Goal: Task Accomplishment & Management: Manage account settings

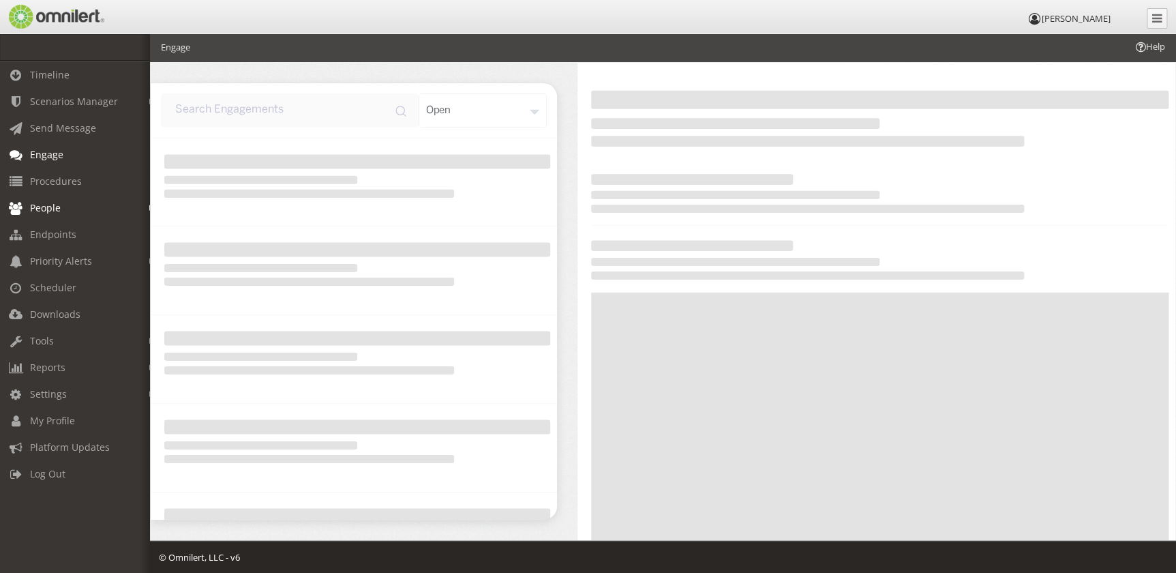
click at [41, 202] on span "People" at bounding box center [45, 207] width 31 height 13
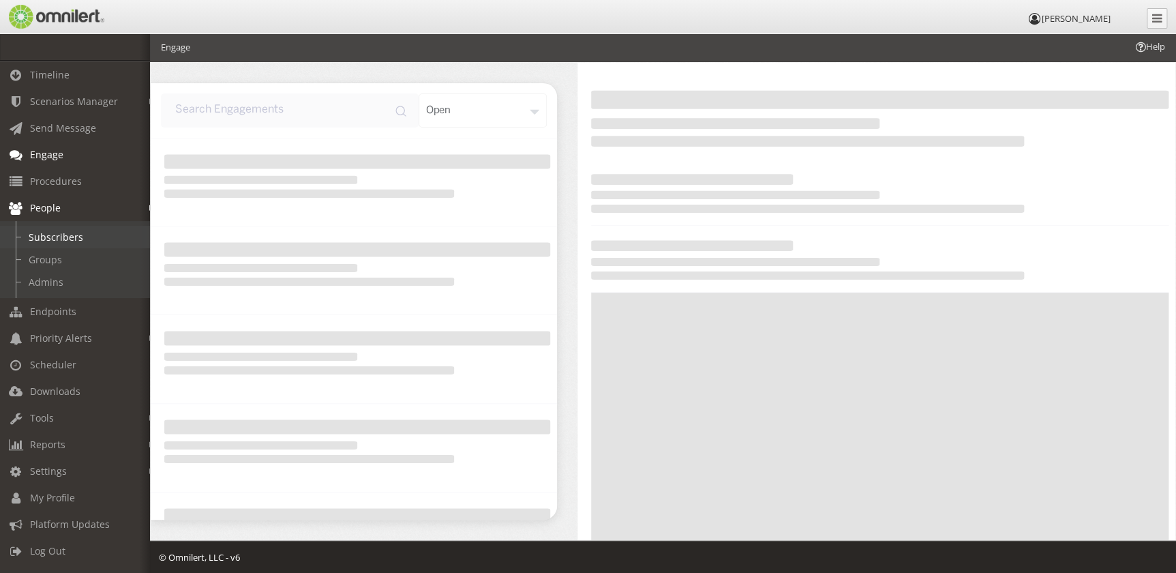
click at [63, 239] on link "Subscribers" at bounding box center [81, 237] width 162 height 23
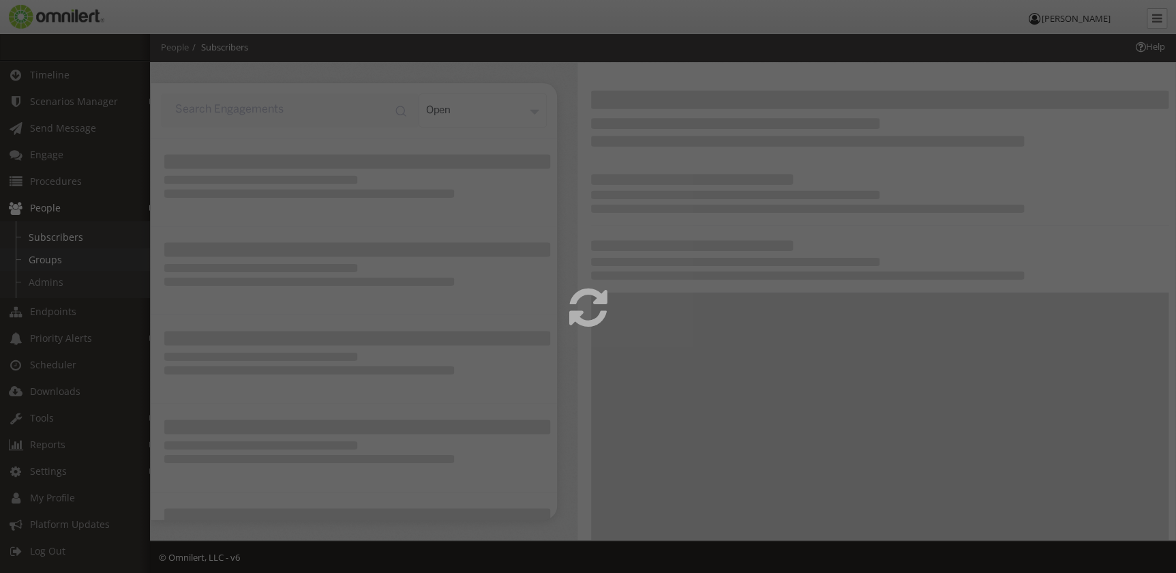
select select
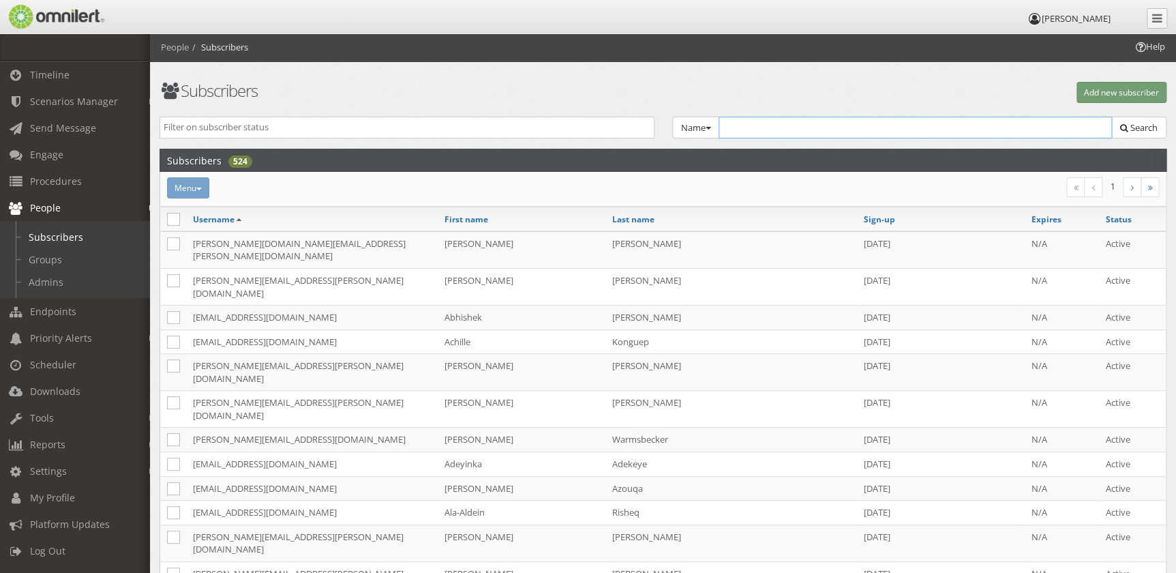
click at [751, 125] on input "text" at bounding box center [916, 128] width 394 height 22
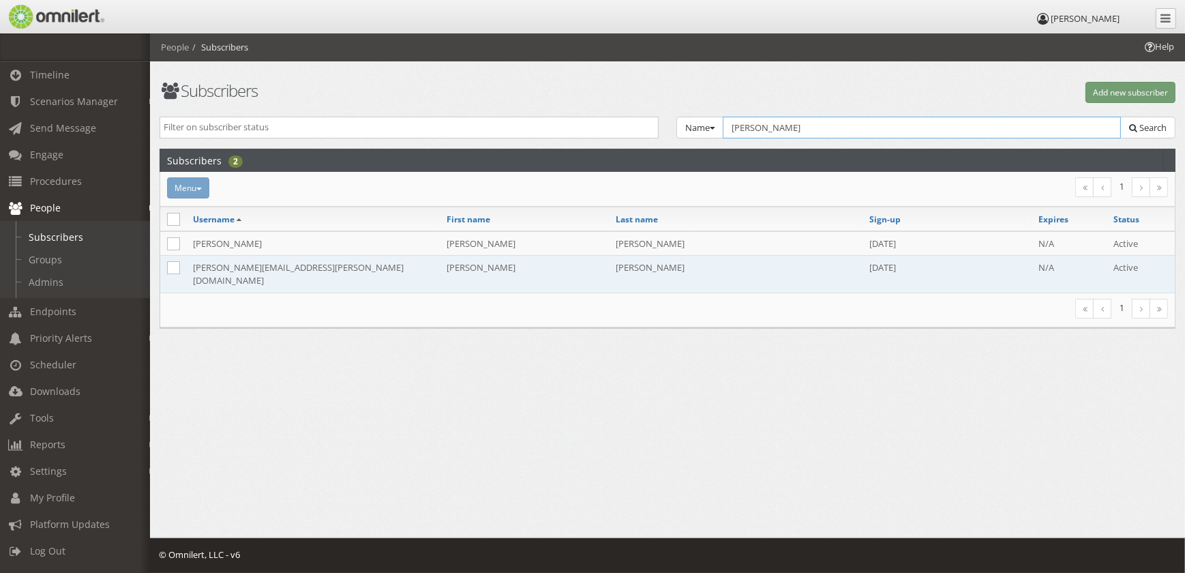
type input "[PERSON_NAME]"
click at [290, 269] on td "[PERSON_NAME][EMAIL_ADDRESS][PERSON_NAME][DOMAIN_NAME]" at bounding box center [313, 274] width 254 height 37
select select
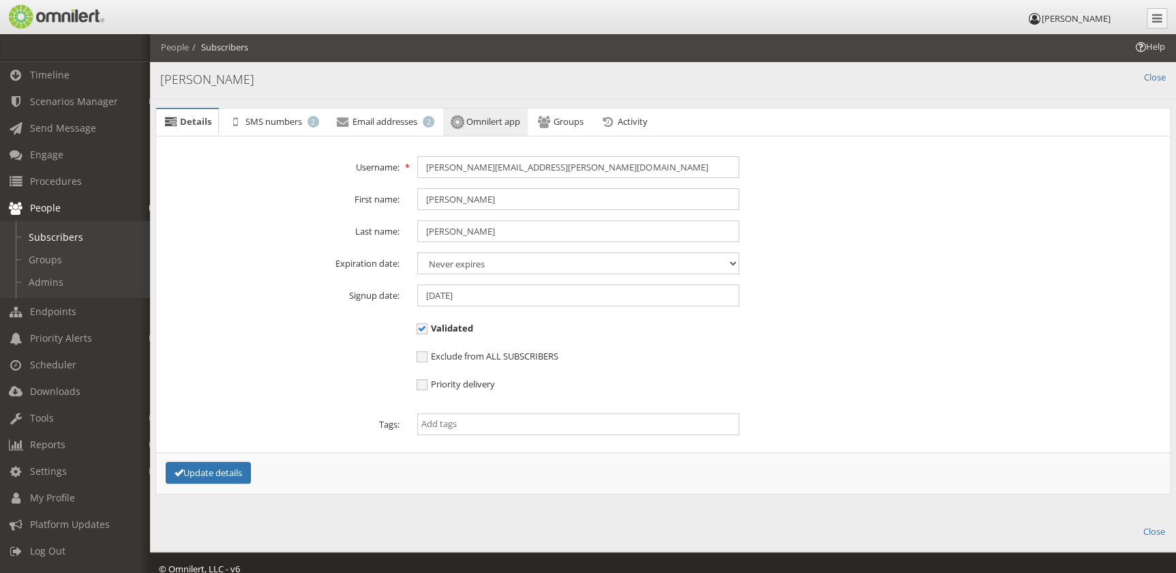
click at [486, 123] on span "Omnilert app" at bounding box center [493, 121] width 54 height 12
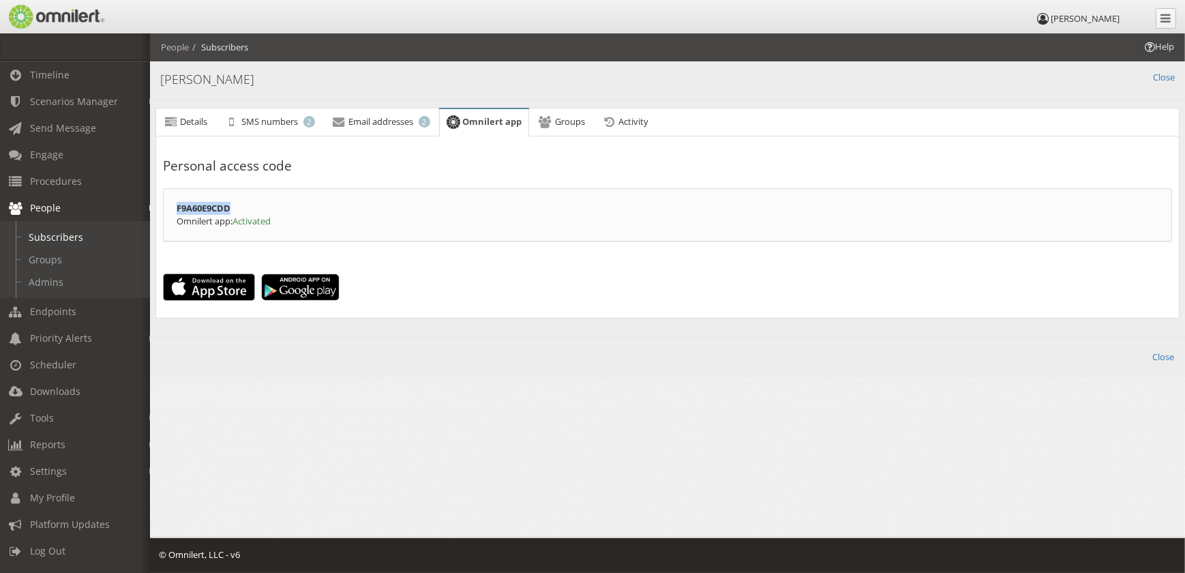
drag, startPoint x: 297, startPoint y: 205, endPoint x: 175, endPoint y: 205, distance: 121.4
click at [175, 205] on div "F9A60E9CDD Omnilert app: Activated" at bounding box center [667, 214] width 1009 height 53
copy strong "F9A60E9CDD"
click at [1159, 70] on div "Back Close [PERSON_NAME]" at bounding box center [667, 80] width 1035 height 39
click at [1158, 72] on link "Close" at bounding box center [1164, 77] width 22 height 13
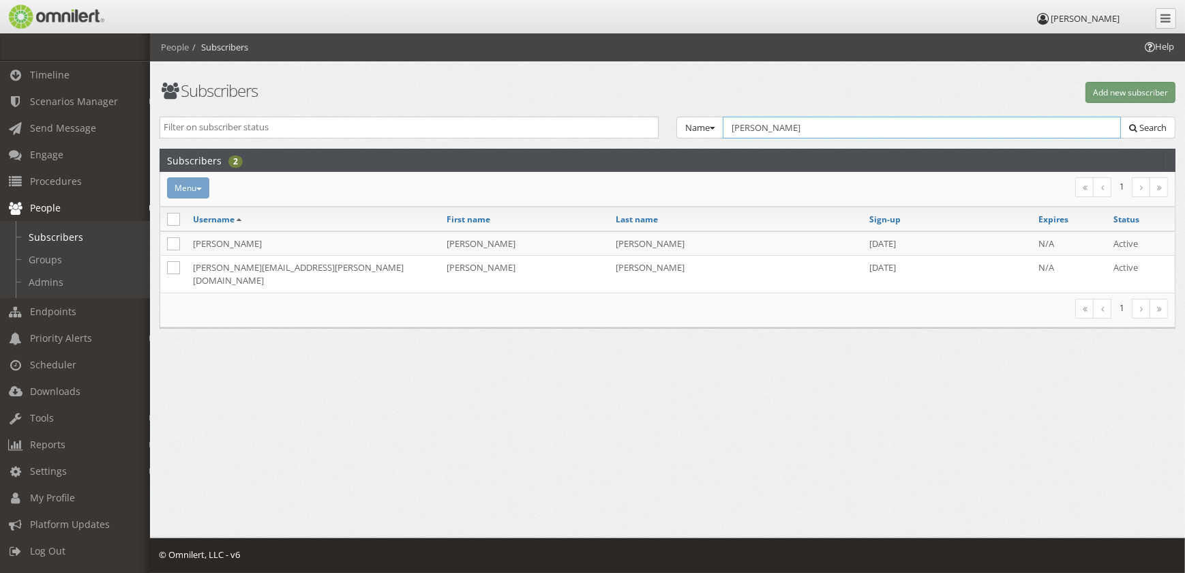
click at [812, 131] on input "[PERSON_NAME]" at bounding box center [922, 128] width 398 height 22
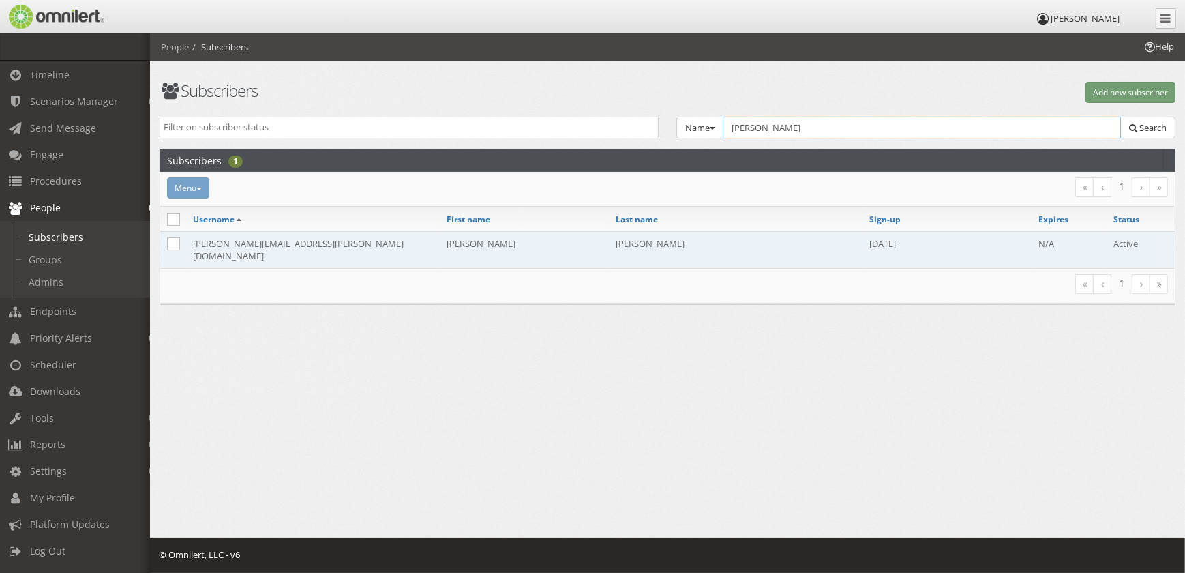
type input "[PERSON_NAME]"
click at [464, 241] on td "[PERSON_NAME]" at bounding box center [524, 249] width 169 height 37
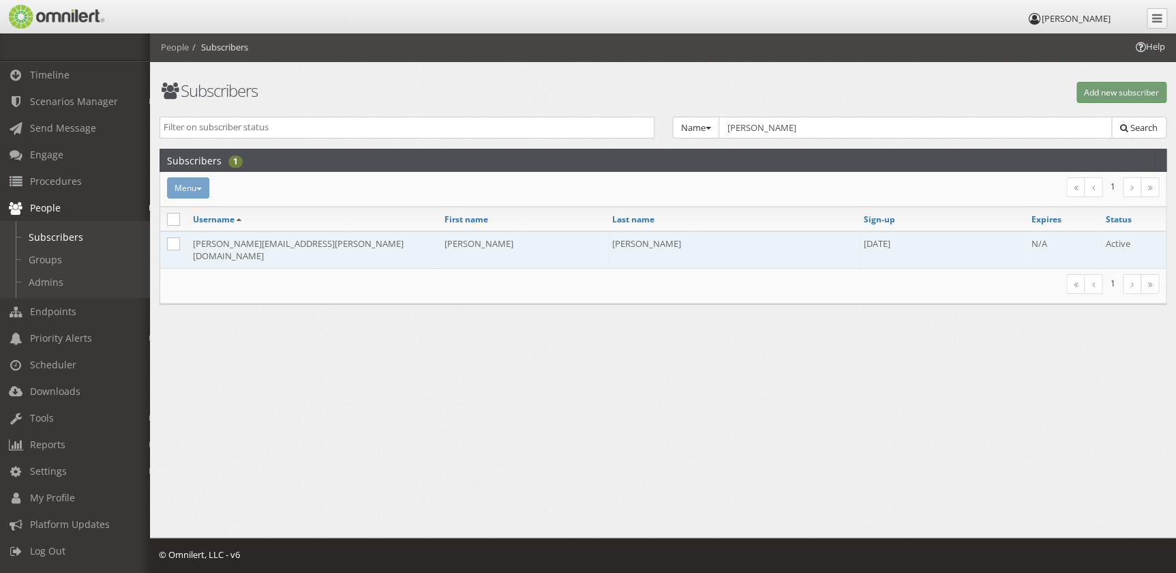
select select
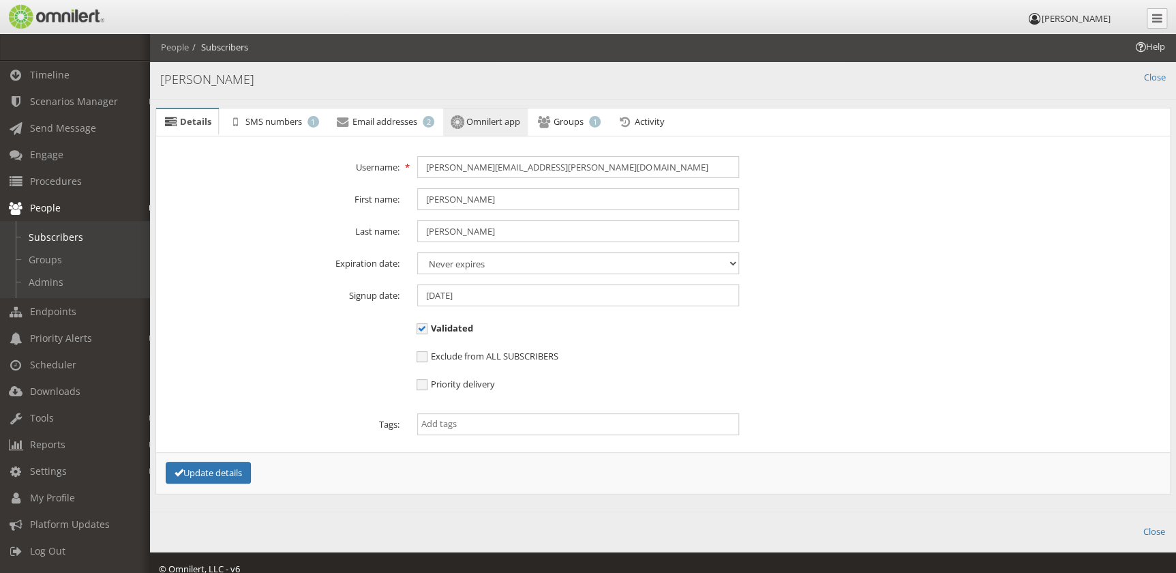
click at [471, 113] on link "Omnilert app" at bounding box center [485, 122] width 85 height 29
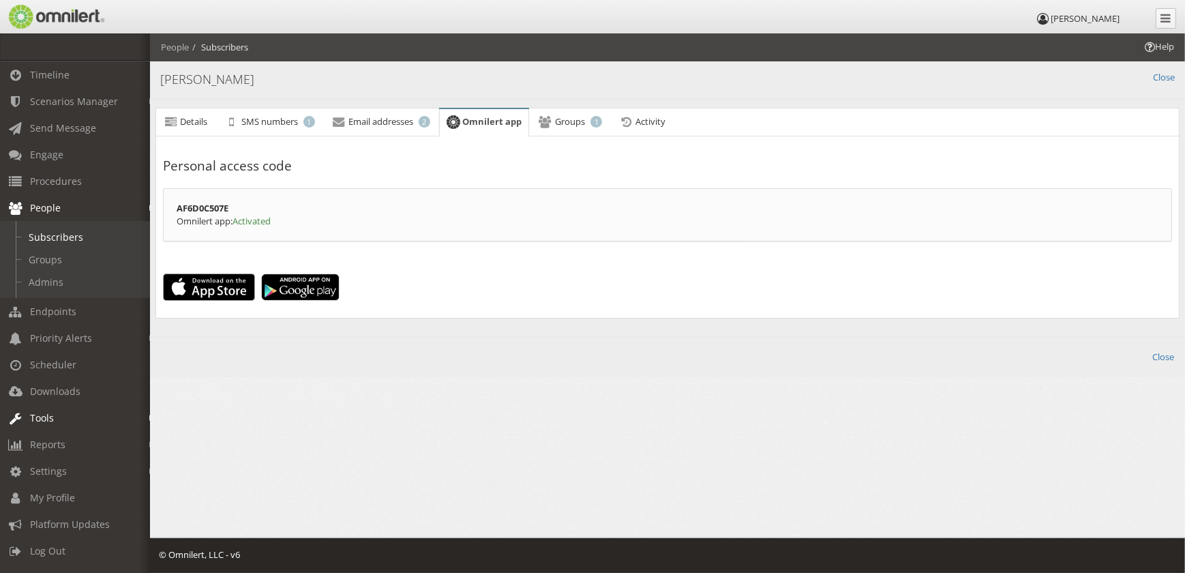
scroll to position [7, 0]
click at [51, 471] on span "Settings" at bounding box center [48, 470] width 37 height 13
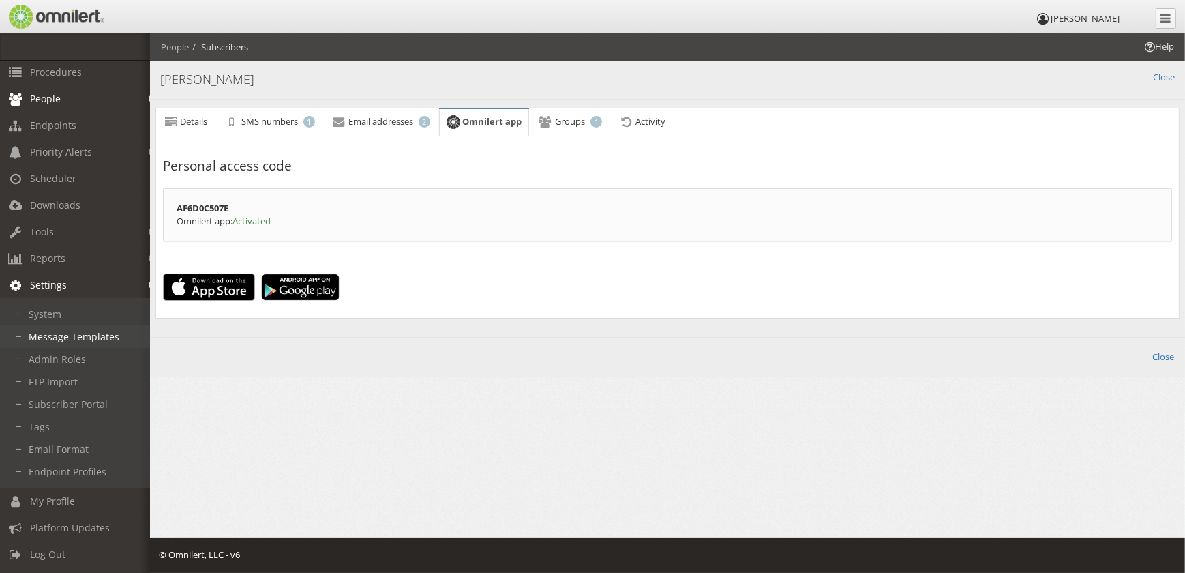
scroll to position [119, 0]
click at [78, 460] on link "Endpoint Profiles" at bounding box center [81, 471] width 162 height 23
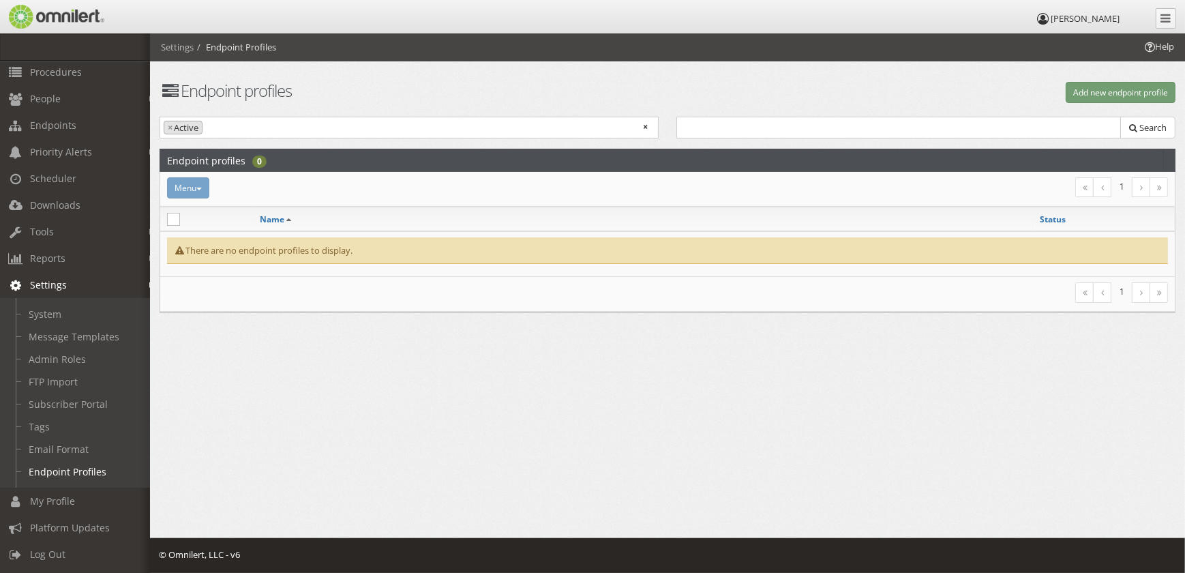
click at [191, 192] on div "Menu Activate Inactivate [GEOGRAPHIC_DATA]" at bounding box center [497, 187] width 679 height 21
click at [1139, 97] on button "Add new endpoint profile" at bounding box center [1121, 92] width 110 height 21
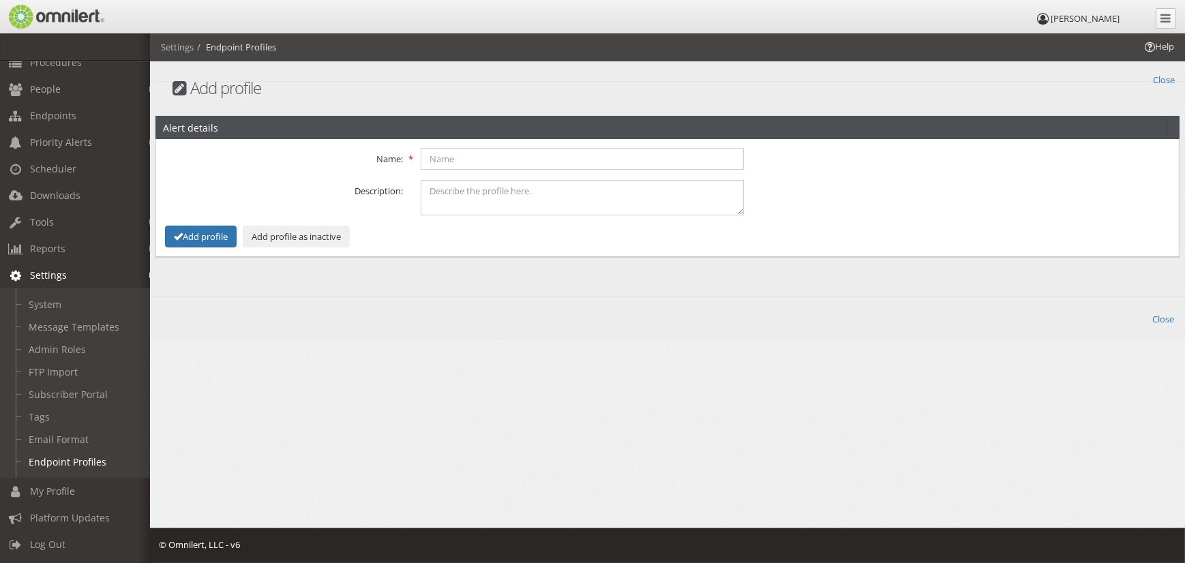
click at [1175, 75] on div "Back Close Add profile" at bounding box center [667, 71] width 1035 height 21
click at [1160, 79] on link "Close" at bounding box center [1164, 79] width 22 height 16
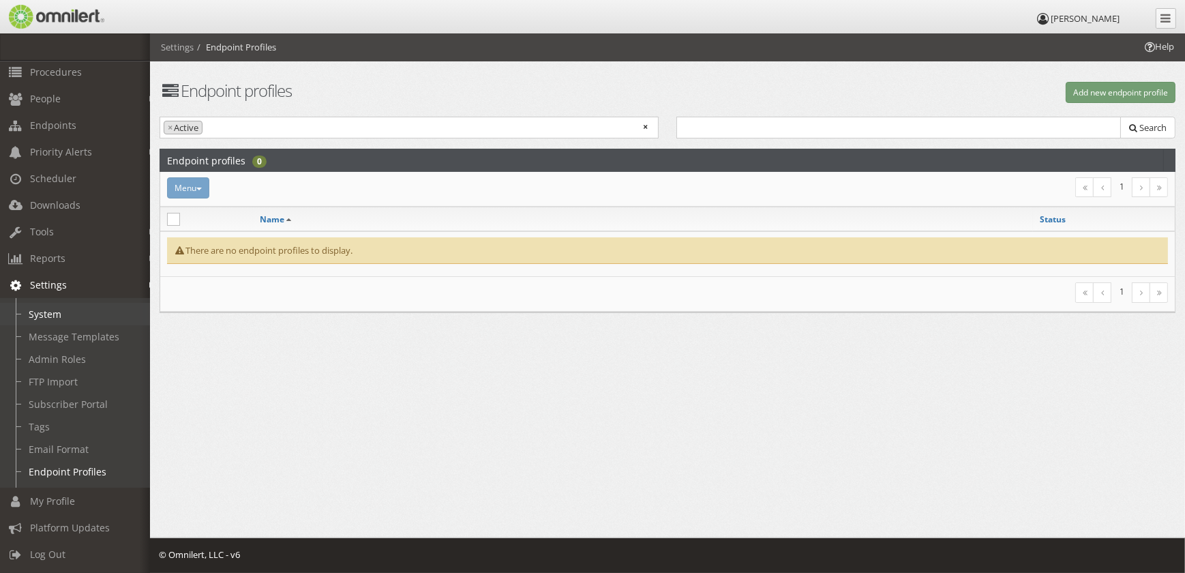
click at [42, 310] on link "System" at bounding box center [81, 314] width 162 height 23
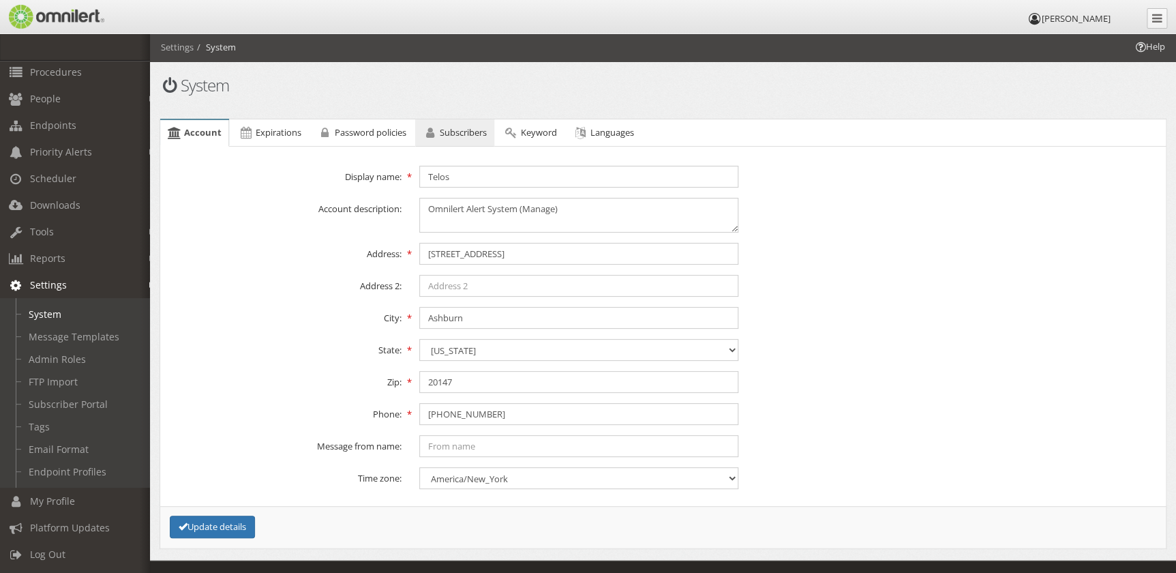
click at [475, 135] on span "Subscribers" at bounding box center [463, 132] width 47 height 12
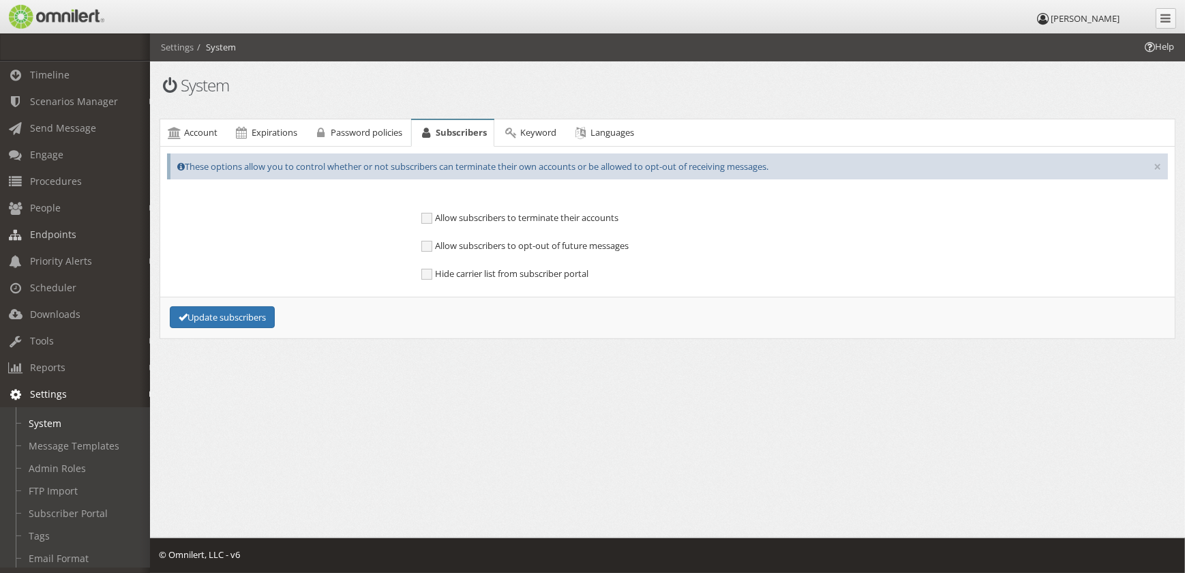
click at [53, 227] on link "Endpoints" at bounding box center [81, 234] width 162 height 27
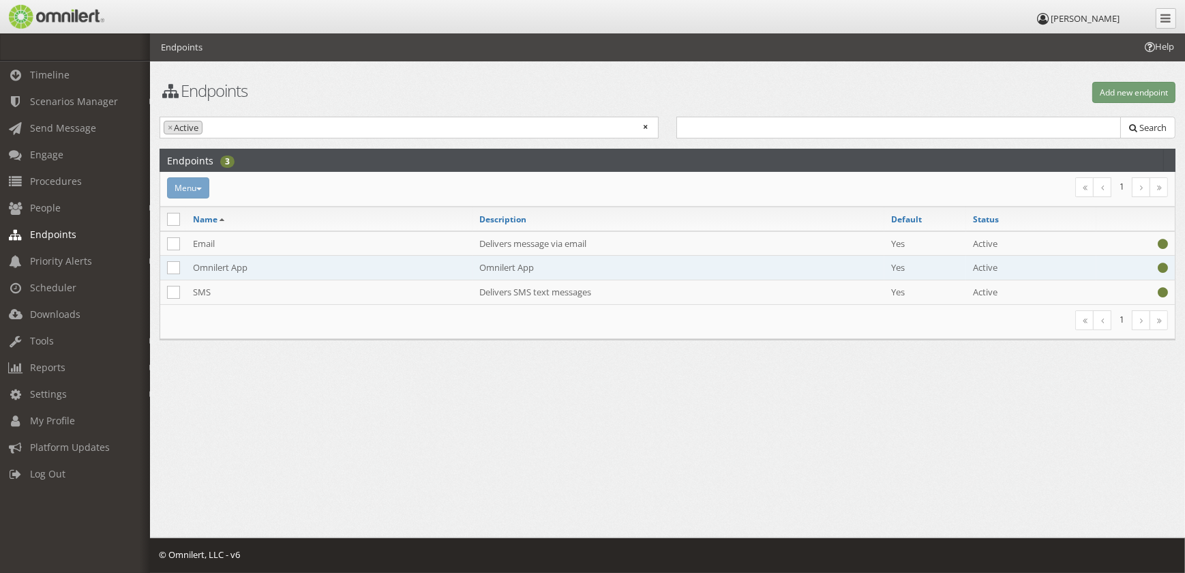
click at [224, 266] on td "Omnilert App" at bounding box center [329, 268] width 286 height 25
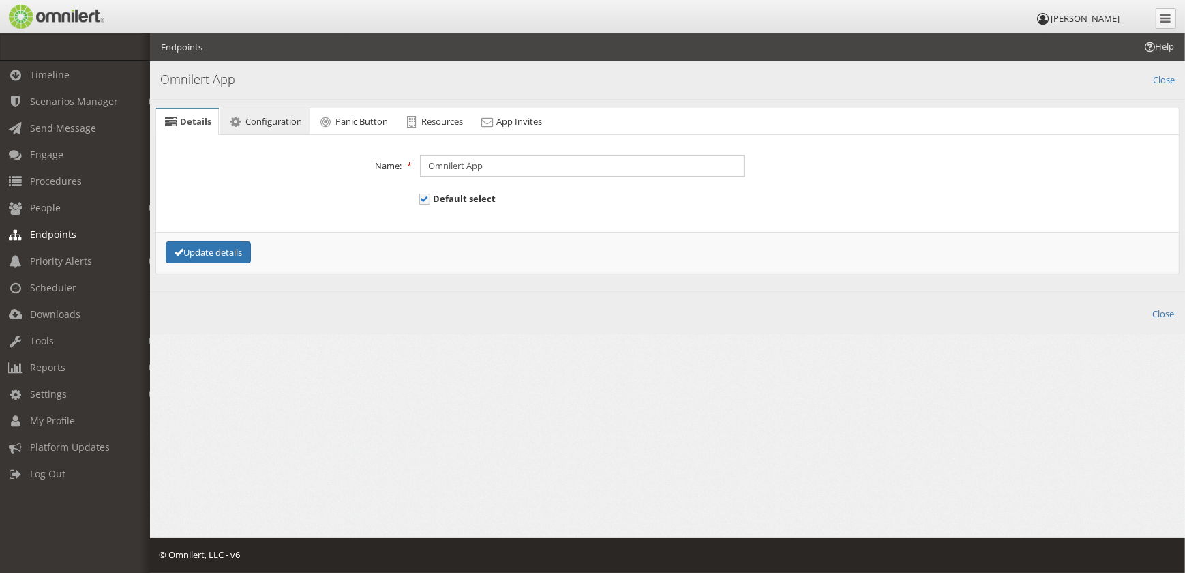
click at [266, 123] on span "Configuration" at bounding box center [274, 121] width 57 height 12
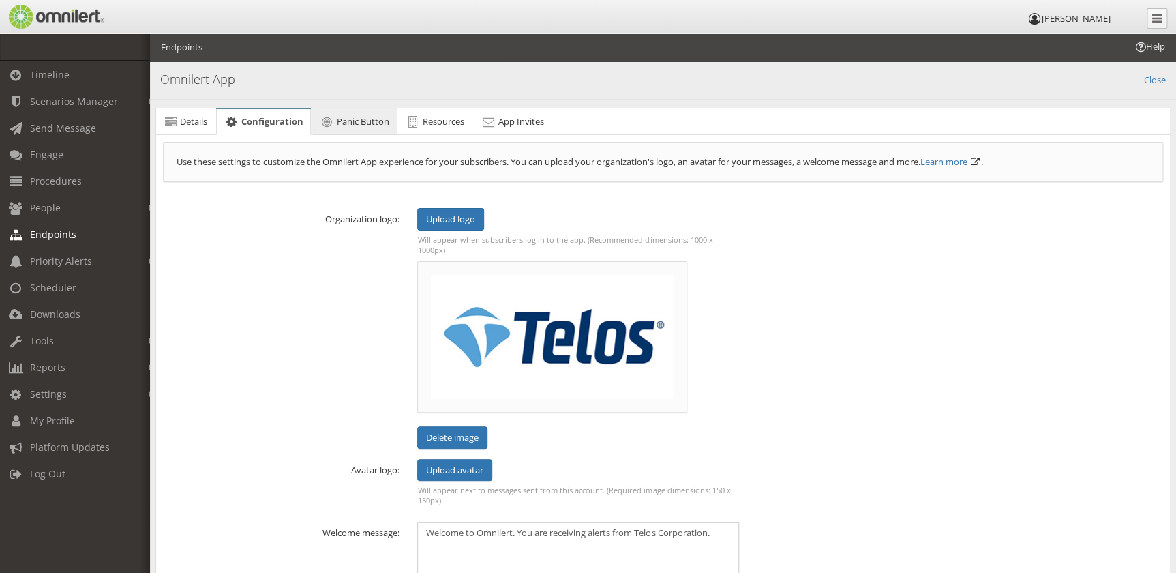
click at [336, 130] on link "Panic Button" at bounding box center [354, 121] width 85 height 27
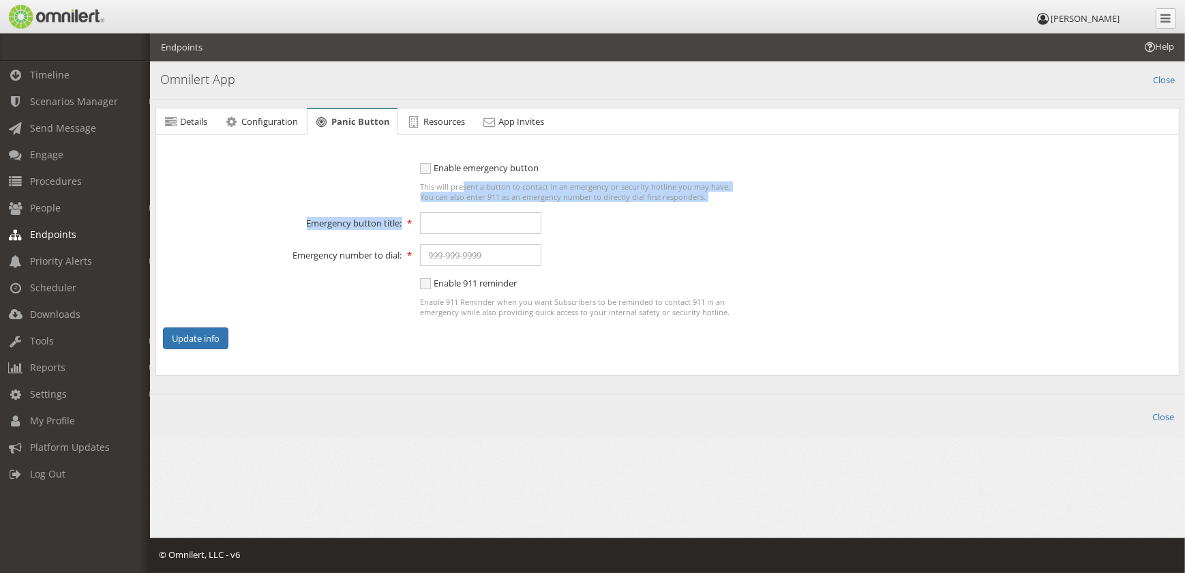
drag, startPoint x: 421, startPoint y: 188, endPoint x: 721, endPoint y: 203, distance: 299.8
click at [721, 203] on form "Enable emergency button This will present a button to contact in an emergency o…" at bounding box center [667, 255] width 1009 height 189
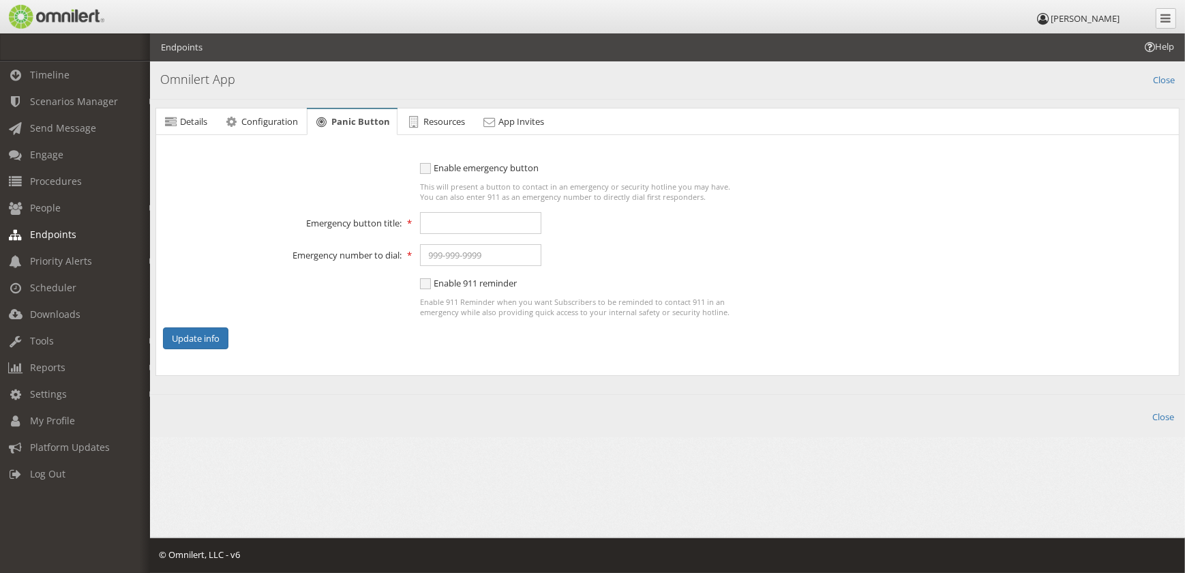
drag, startPoint x: 721, startPoint y: 203, endPoint x: 702, endPoint y: 202, distance: 18.4
click at [702, 202] on form "Enable emergency button This will present a button to contact in an emergency o…" at bounding box center [667, 255] width 1009 height 189
drag, startPoint x: 702, startPoint y: 194, endPoint x: 409, endPoint y: 182, distance: 293.5
click at [409, 182] on div "Enable emergency button This will present a button to contact in an emergency o…" at bounding box center [667, 181] width 1027 height 41
drag, startPoint x: 409, startPoint y: 182, endPoint x: 355, endPoint y: 182, distance: 54.6
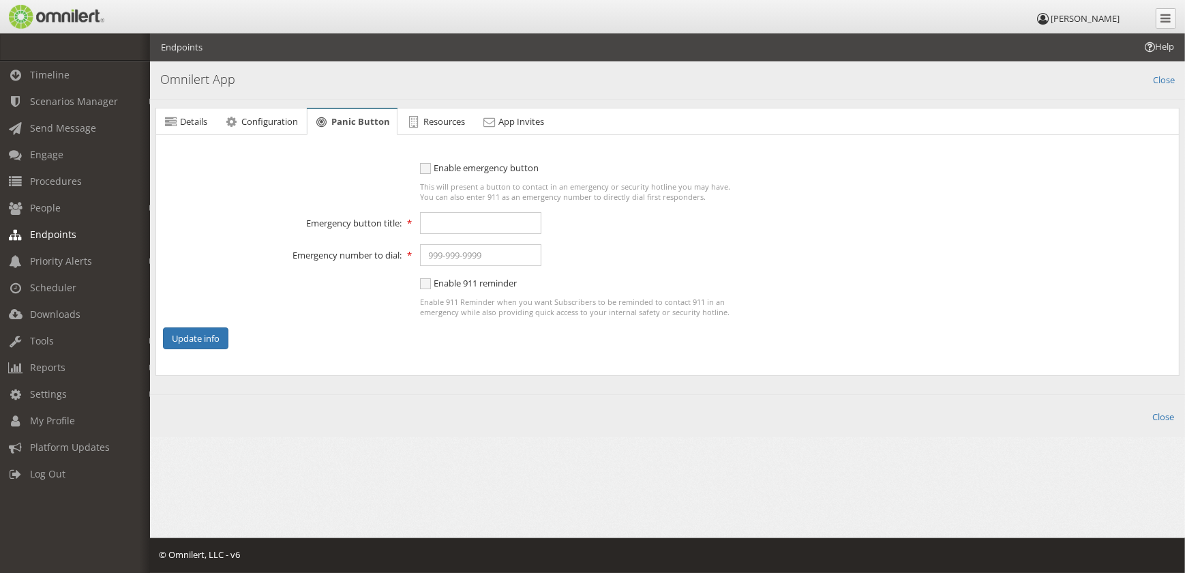
click at [355, 182] on div "Enable emergency button This will present a button to contact in an emergency o…" at bounding box center [667, 181] width 1027 height 41
